Goal: Book appointment/travel/reservation

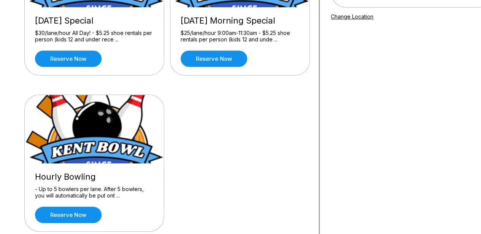
scroll to position [184, 0]
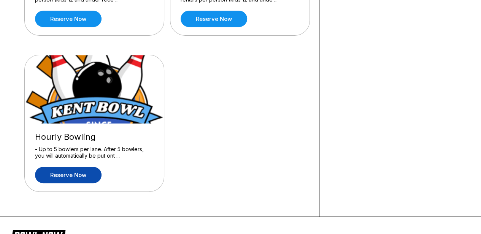
click at [59, 179] on link "Reserve now" at bounding box center [68, 175] width 67 height 16
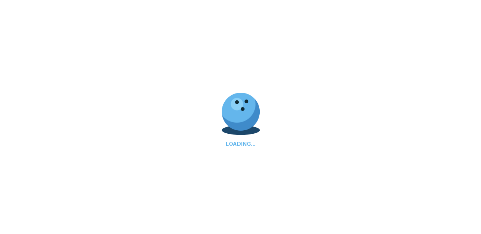
scroll to position [0, 0]
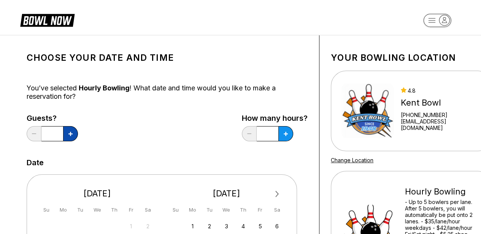
click at [74, 133] on button at bounding box center [70, 133] width 15 height 15
type input "*"
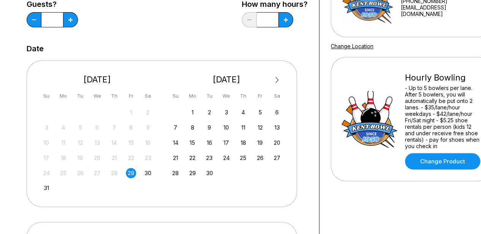
scroll to position [121, 0]
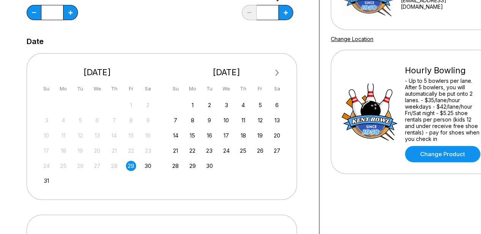
click at [128, 167] on div "29" at bounding box center [131, 166] width 10 height 10
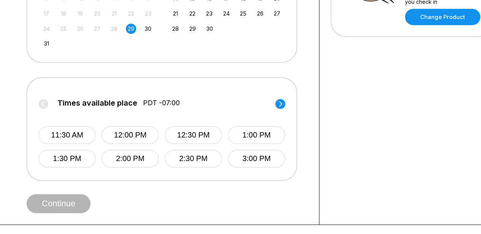
scroll to position [290, 0]
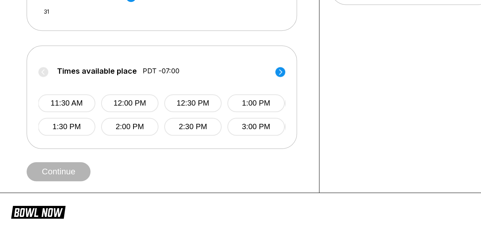
click at [280, 70] on icon at bounding box center [280, 72] width 10 height 10
click at [280, 70] on icon at bounding box center [280, 71] width 3 height 5
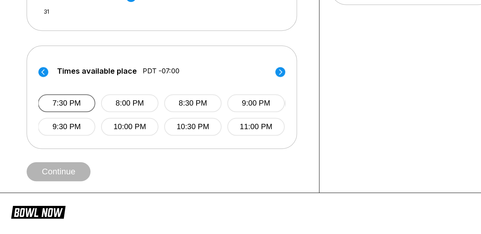
click at [75, 101] on button "7:30 PM" at bounding box center [66, 103] width 57 height 18
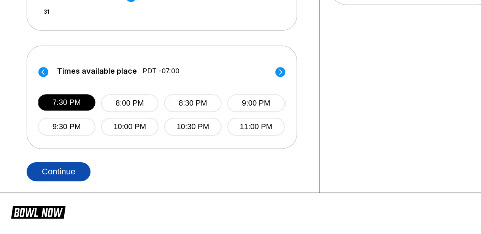
click at [67, 167] on button "Continue" at bounding box center [59, 171] width 64 height 19
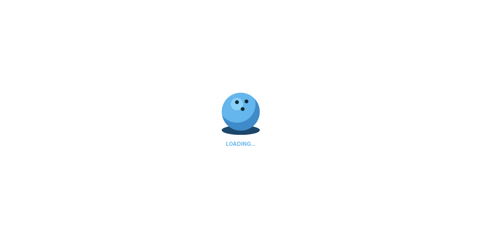
select select "**"
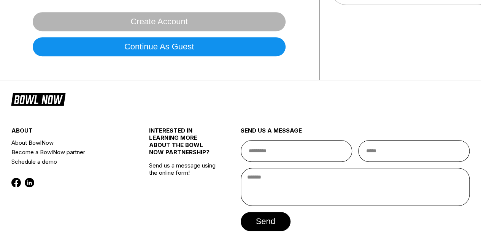
scroll to position [0, 0]
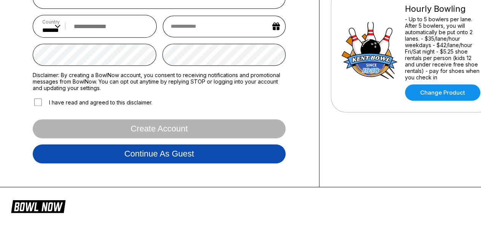
click at [234, 146] on button "Continue as guest" at bounding box center [159, 153] width 253 height 19
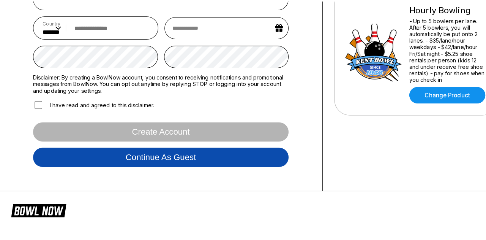
scroll to position [141, 0]
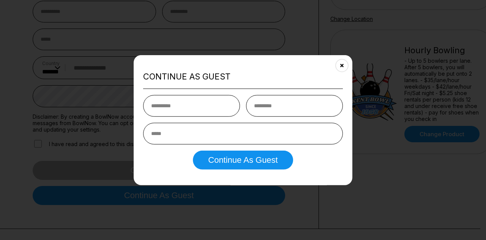
click at [204, 109] on input "text" at bounding box center [191, 106] width 97 height 22
type input "********"
type input "*****"
click at [195, 129] on input "email" at bounding box center [243, 134] width 200 height 22
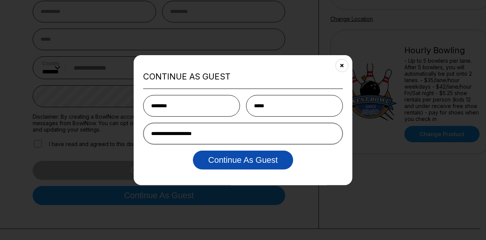
type input "**********"
click at [214, 164] on button "Continue as Guest" at bounding box center [243, 159] width 100 height 19
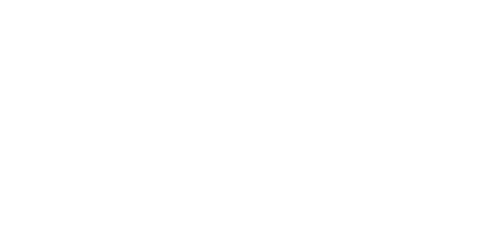
scroll to position [0, 0]
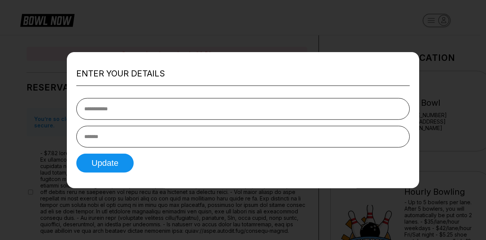
click at [164, 111] on input "tel" at bounding box center [243, 109] width 334 height 22
type input "**********"
click at [209, 135] on input "**********" at bounding box center [243, 137] width 334 height 22
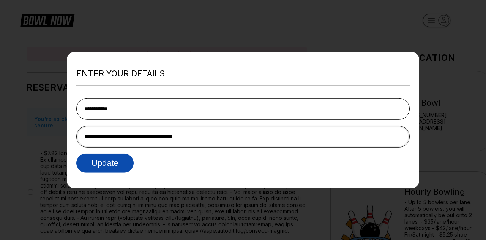
type input "**********"
click at [104, 164] on button "Update" at bounding box center [104, 163] width 57 height 19
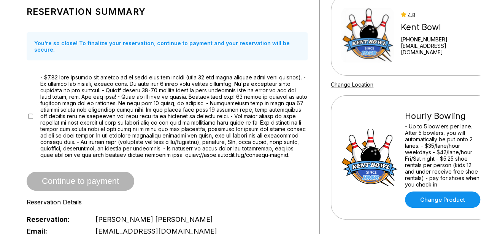
scroll to position [78, 0]
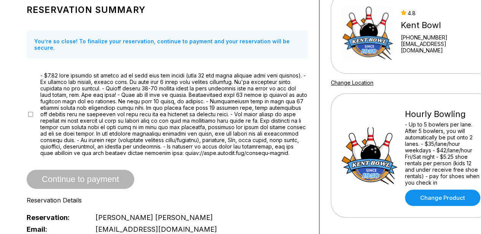
click at [77, 177] on span "Continue to payment" at bounding box center [81, 180] width 108 height 8
click at [95, 183] on div "Continue to payment" at bounding box center [167, 179] width 281 height 19
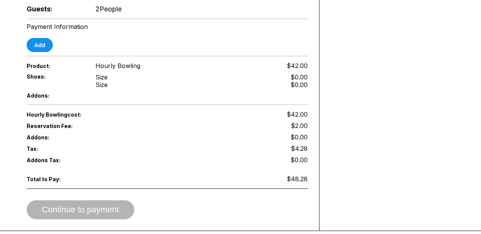
scroll to position [355, 0]
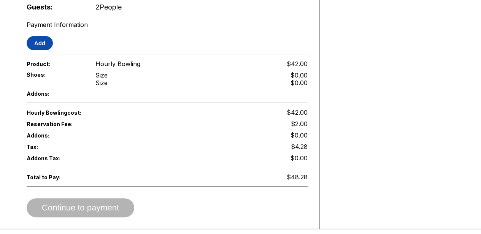
click at [38, 46] on button "Add" at bounding box center [40, 43] width 26 height 14
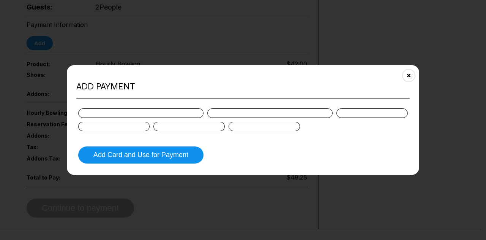
click at [290, 145] on form "Add Card and Use for Payment" at bounding box center [243, 135] width 334 height 59
click at [288, 126] on div at bounding box center [264, 127] width 71 height 10
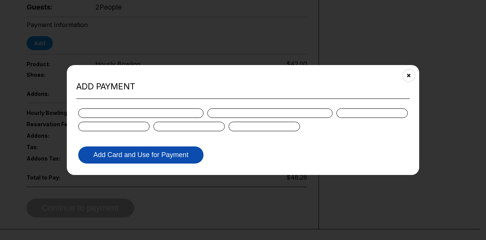
click at [152, 154] on button "Add Card and Use for Payment" at bounding box center [140, 154] width 125 height 17
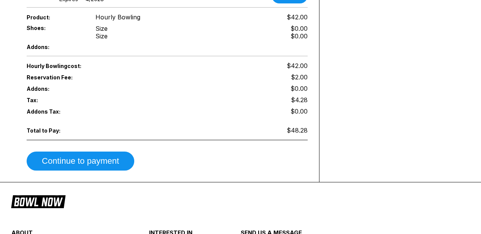
scroll to position [410, 0]
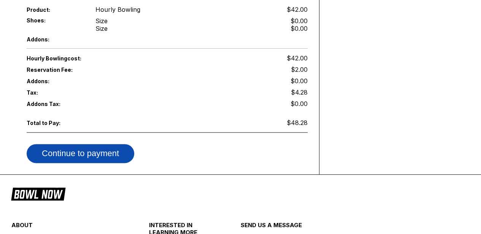
click at [104, 146] on button "Continue to payment" at bounding box center [81, 153] width 108 height 19
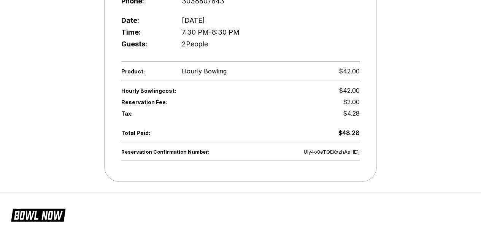
scroll to position [230, 0]
